Goal: Information Seeking & Learning: Find specific fact

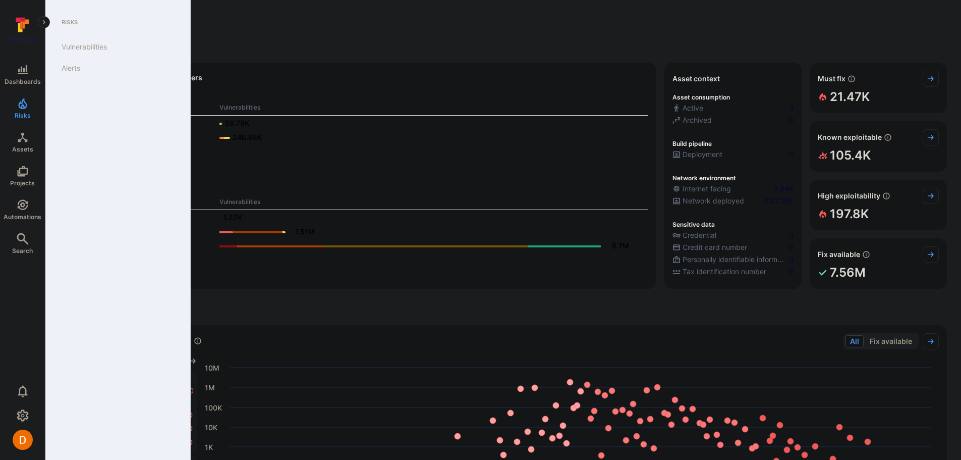
drag, startPoint x: 82, startPoint y: 44, endPoint x: 155, endPoint y: 94, distance: 88.3
click at [82, 44] on link "Vulnerabilities" at bounding box center [115, 46] width 125 height 21
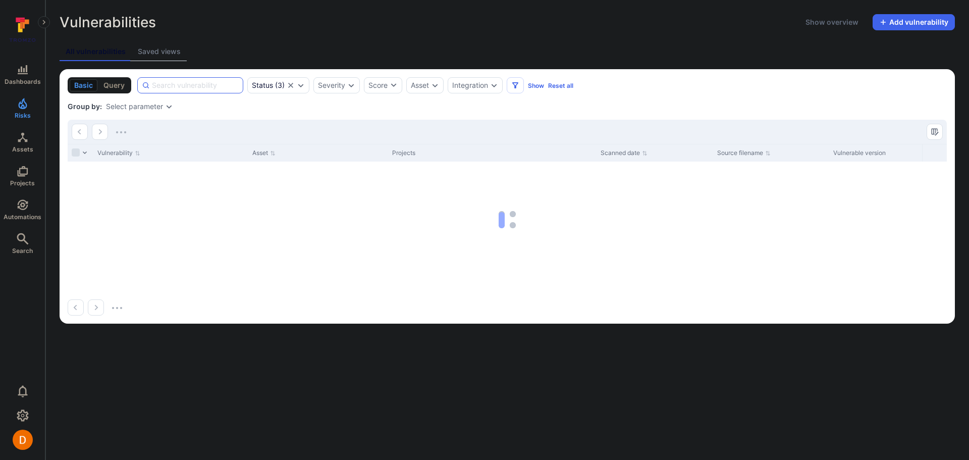
click at [179, 80] on input at bounding box center [195, 85] width 87 height 10
paste input "CVE-2025-49844"
type input "CVE-2025-49844"
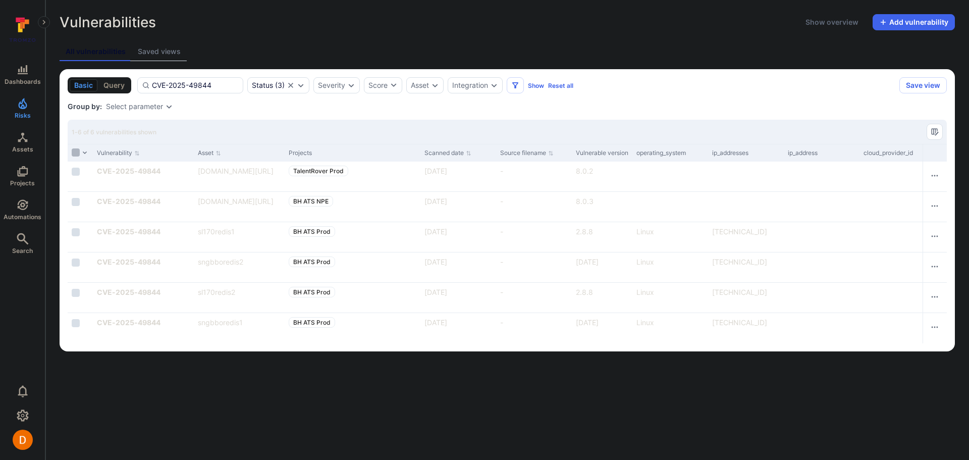
click at [76, 153] on input "Select all rows" at bounding box center [76, 152] width 8 height 8
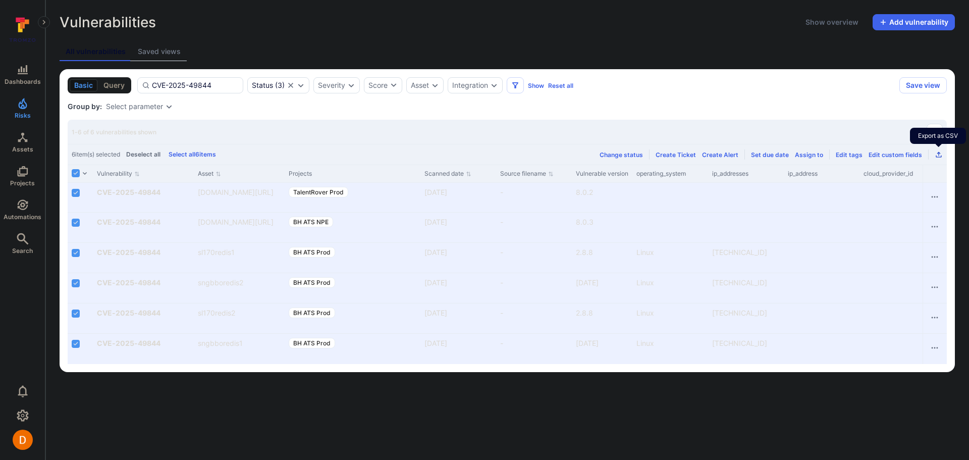
click at [940, 155] on icon "Export as CSV" at bounding box center [938, 154] width 8 height 8
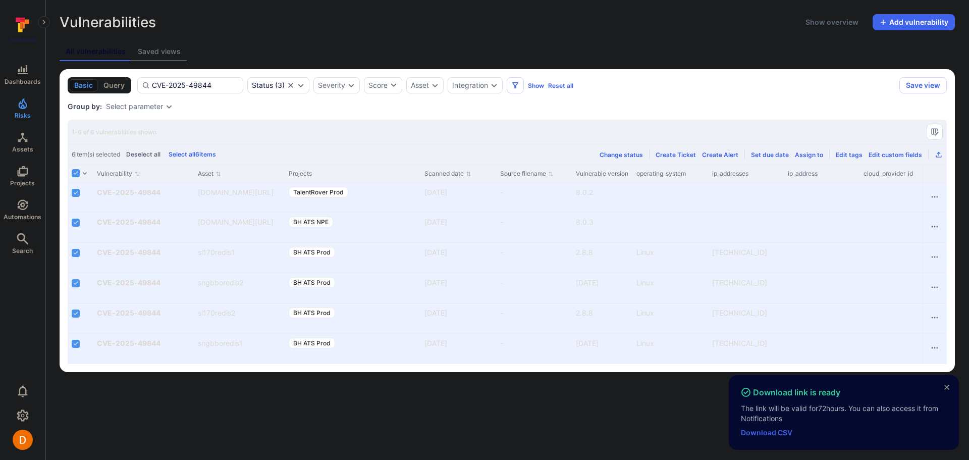
click at [757, 436] on span "Download CSV" at bounding box center [844, 432] width 206 height 10
click at [756, 432] on link "Download CSV" at bounding box center [766, 432] width 51 height 9
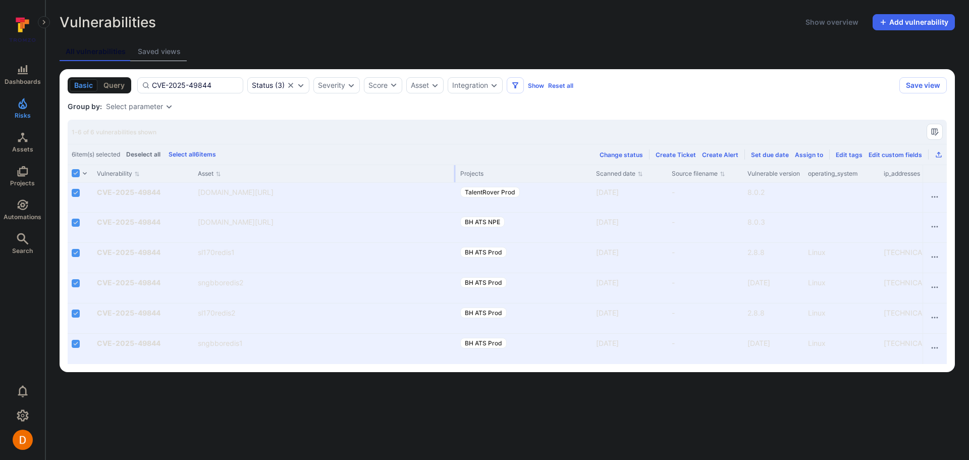
drag, startPoint x: 282, startPoint y: 175, endPoint x: 454, endPoint y: 176, distance: 171.5
click at [454, 176] on div at bounding box center [455, 173] width 2 height 17
drag, startPoint x: 321, startPoint y: 204, endPoint x: 195, endPoint y: 190, distance: 126.9
click at [195, 190] on div "[DOMAIN_NAME][URL]" at bounding box center [325, 197] width 262 height 29
copy link "[DOMAIN_NAME][URL]"
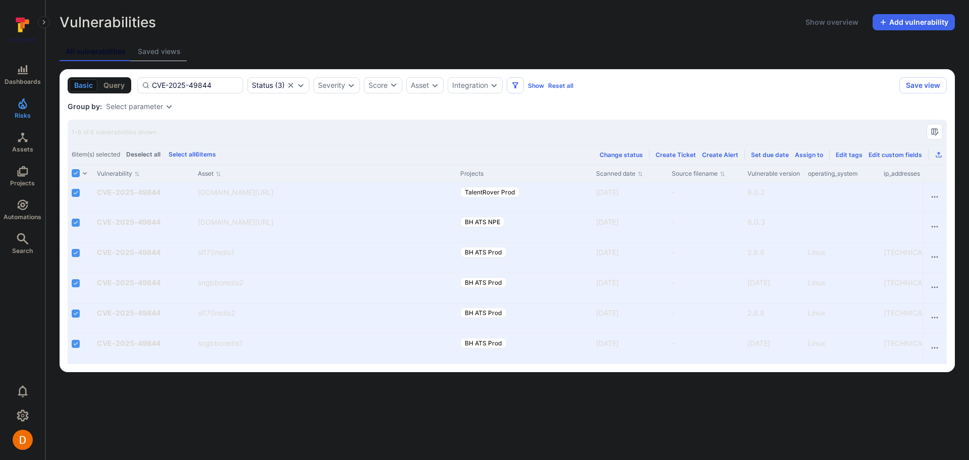
click at [341, 402] on body "Dashboards Risks Assets Projects Automations Search 0 Risks Vulnerabilities Ale…" at bounding box center [484, 230] width 969 height 460
click at [638, 395] on body "Dashboards Risks Assets Projects Automations Search 0 Risks Vulnerabilities Ale…" at bounding box center [484, 230] width 969 height 460
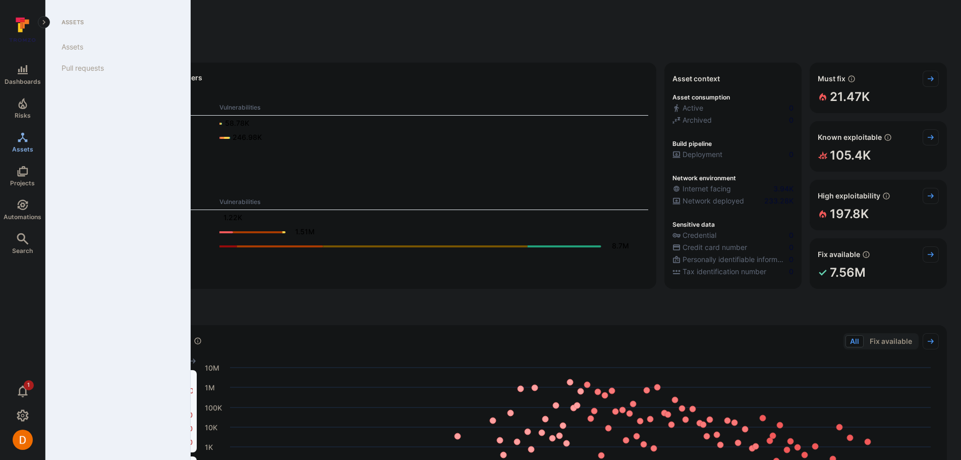
click at [17, 136] on icon "Assets" at bounding box center [23, 137] width 12 height 12
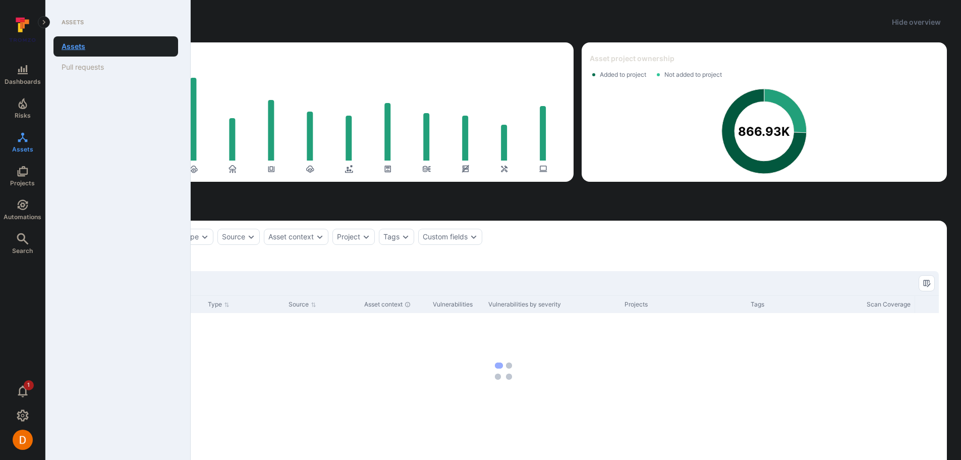
click at [91, 45] on link "Assets" at bounding box center [115, 46] width 125 height 20
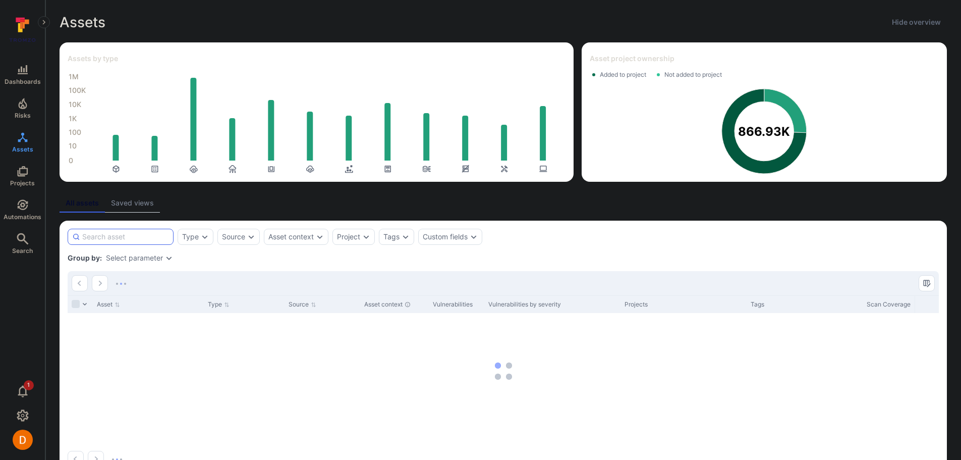
click at [152, 242] on div at bounding box center [121, 237] width 106 height 16
click at [152, 242] on input at bounding box center [125, 237] width 87 height 10
click at [150, 236] on input at bounding box center [125, 237] width 87 height 10
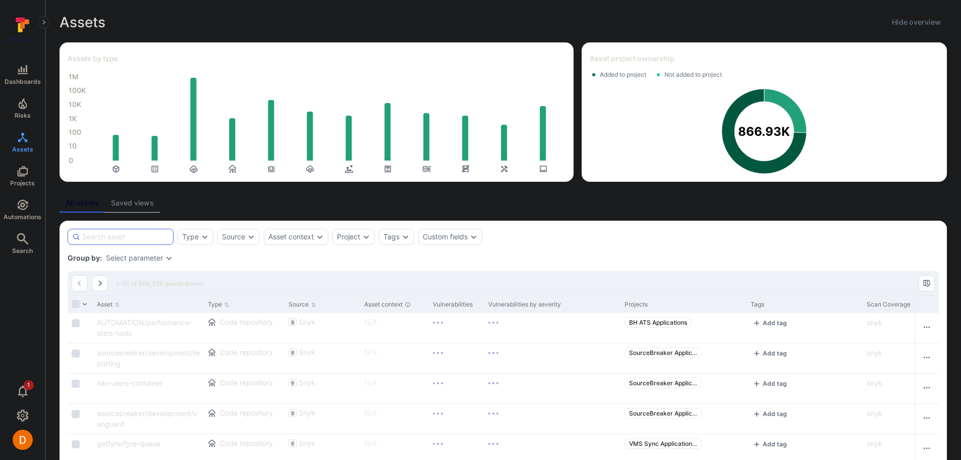
paste input "[TECHNICAL_ID]"
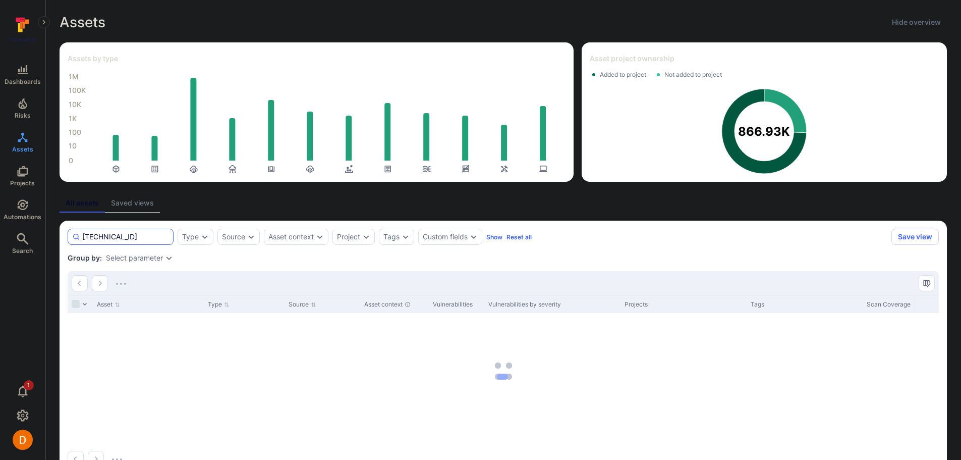
type input "[TECHNICAL_ID]"
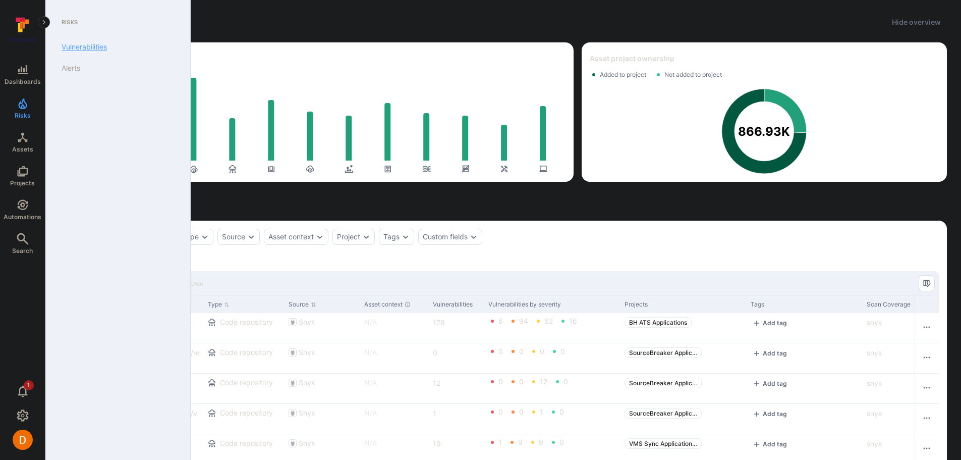
click at [82, 45] on link "Vulnerabilities" at bounding box center [115, 46] width 125 height 21
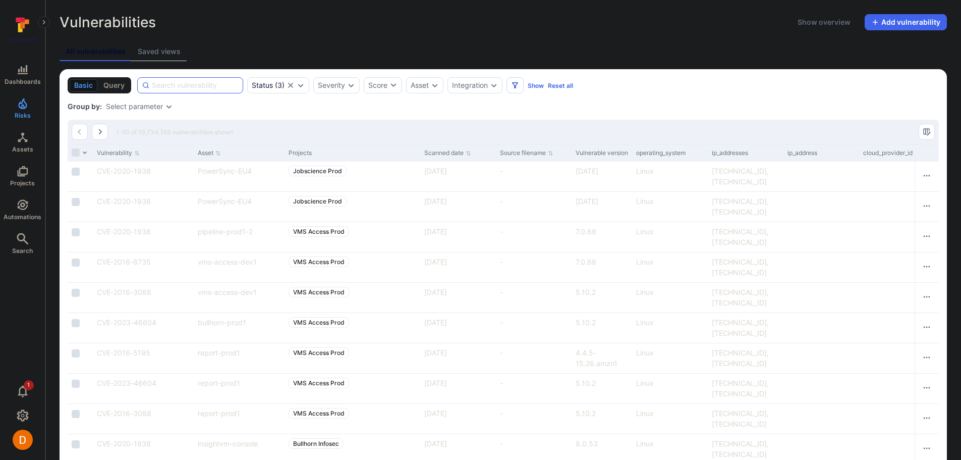
click at [180, 87] on input at bounding box center [195, 85] width 87 height 10
paste input "CVE-2025-49844"
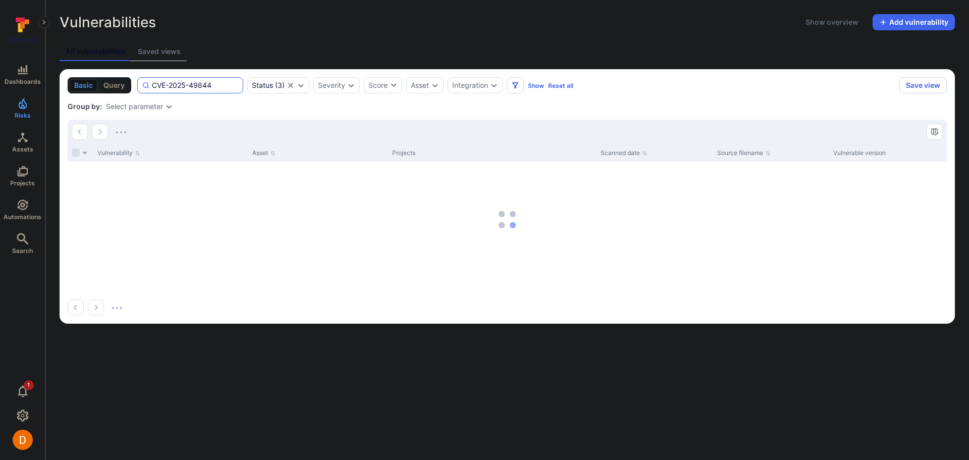
type input "CVE-2025-49844"
